Goal: Share content: Share content

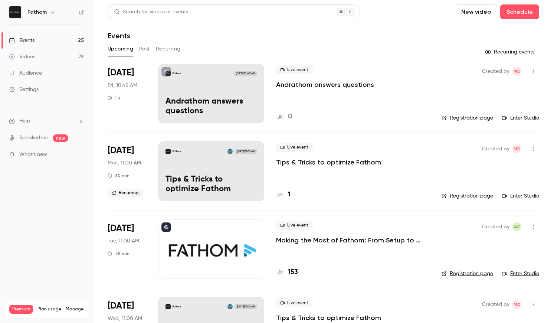
click at [228, 87] on div "Fathom [DATE] 10:45 AM Andrathom answers questions" at bounding box center [211, 93] width 106 height 59
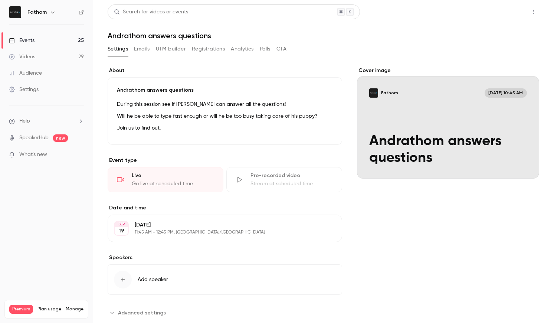
click at [490, 17] on button "Share" at bounding box center [506, 11] width 29 height 15
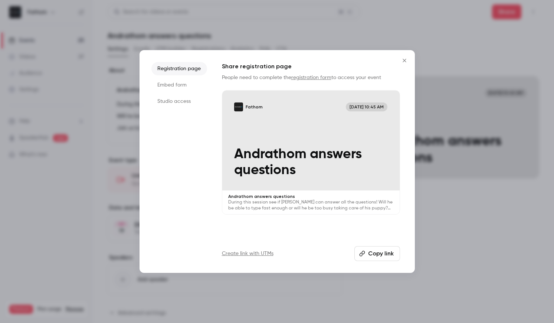
drag, startPoint x: 178, startPoint y: 98, endPoint x: 194, endPoint y: 107, distance: 18.8
click at [178, 98] on li "Studio access" at bounding box center [179, 101] width 56 height 13
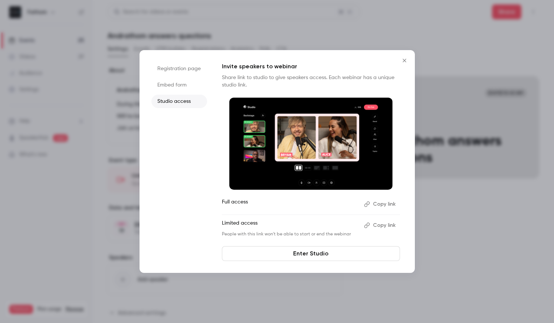
click at [383, 205] on button "Copy link" at bounding box center [380, 204] width 39 height 12
click at [375, 45] on div at bounding box center [277, 161] width 554 height 323
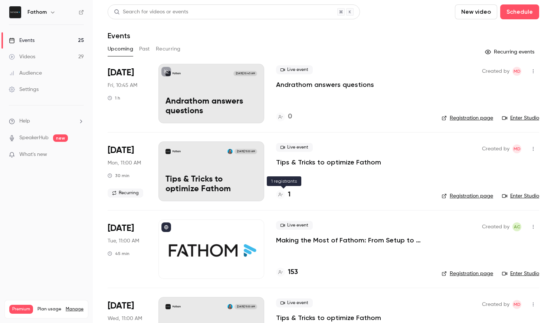
scroll to position [4, 0]
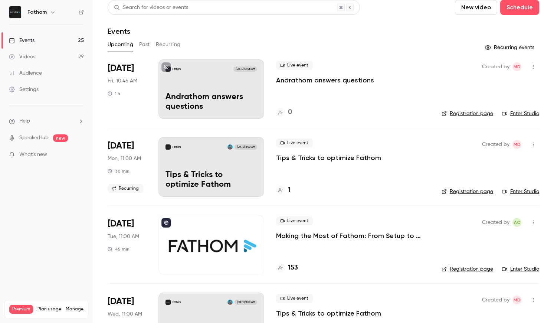
click at [333, 237] on p "Making the Most of Fathom: From Setup to Success" at bounding box center [352, 235] width 153 height 9
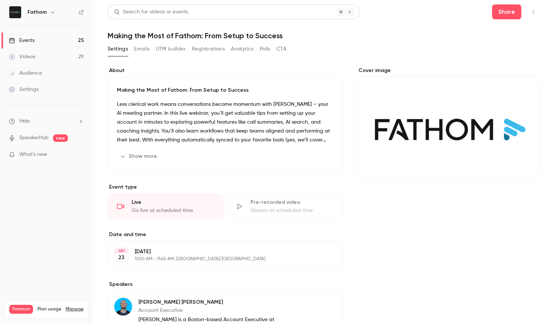
click at [212, 44] on button "Registrations" at bounding box center [208, 49] width 33 height 12
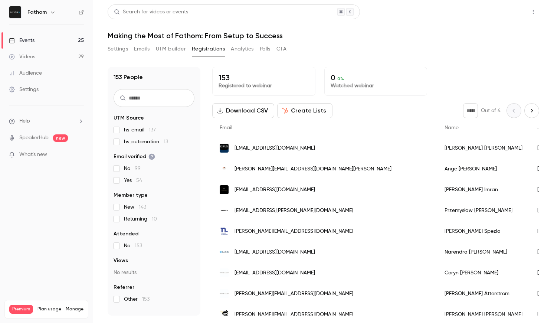
click at [490, 4] on main "Search for videos or events Share Making the Most of Fathom: From Setup to Succ…" at bounding box center [323, 161] width 461 height 323
click at [490, 9] on button "Share" at bounding box center [506, 11] width 29 height 15
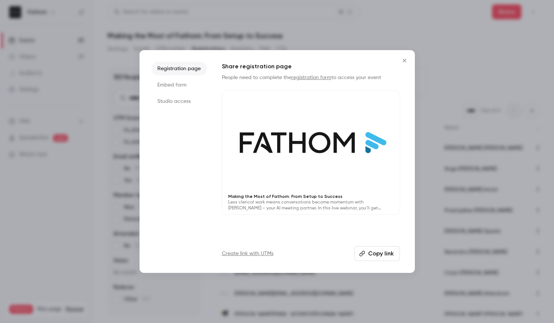
click at [377, 256] on button "Copy link" at bounding box center [377, 253] width 46 height 15
drag, startPoint x: 402, startPoint y: 60, endPoint x: 387, endPoint y: 77, distance: 22.0
click at [402, 60] on icon "Close" at bounding box center [404, 60] width 9 height 6
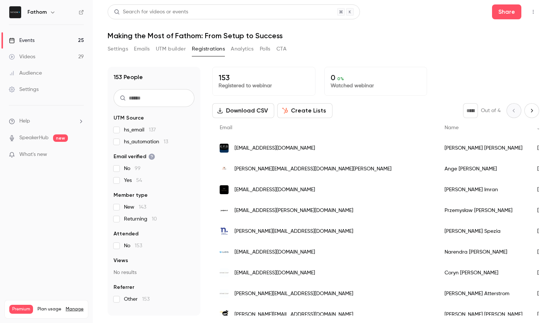
click at [117, 47] on button "Settings" at bounding box center [118, 49] width 20 height 12
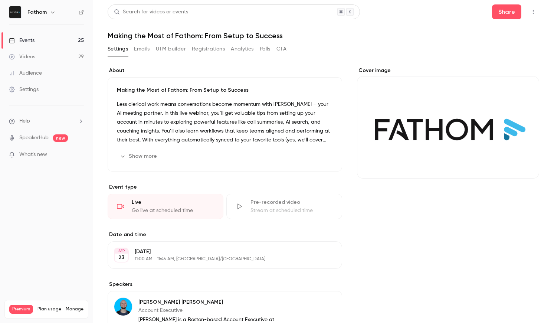
click at [142, 155] on button "Show more" at bounding box center [139, 156] width 44 height 12
